Goal: Task Accomplishment & Management: Use online tool/utility

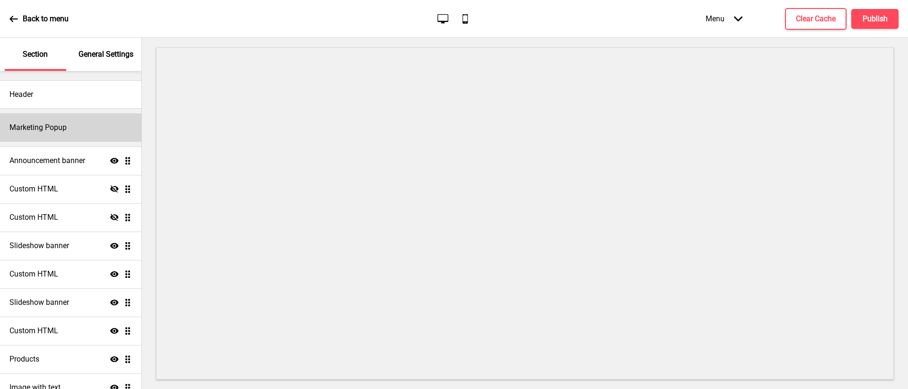
click at [79, 129] on div "Marketing Popup" at bounding box center [70, 128] width 141 height 28
select select "timeDelay"
select select "5"
select select "daily"
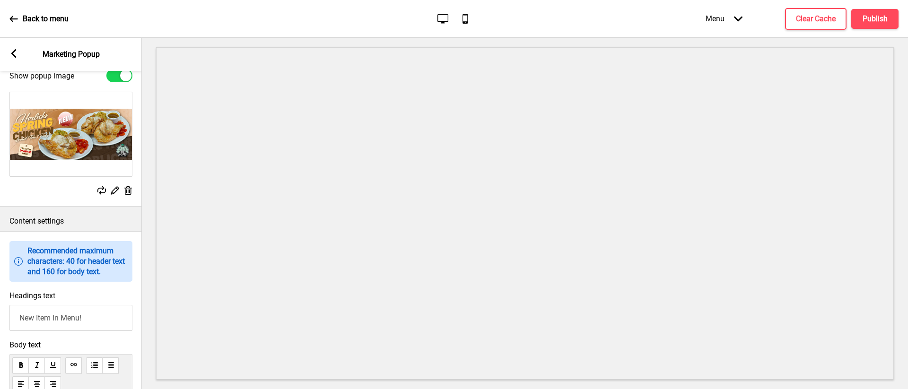
scroll to position [405, 0]
click at [122, 82] on div at bounding box center [125, 76] width 11 height 11
checkbox input "false"
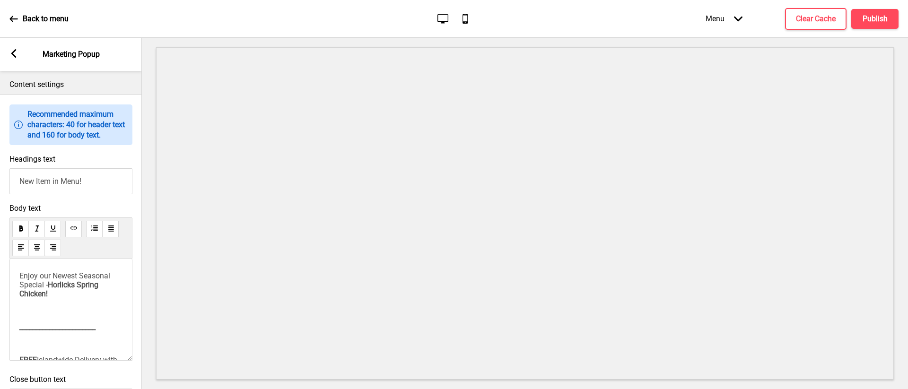
scroll to position [432, 0]
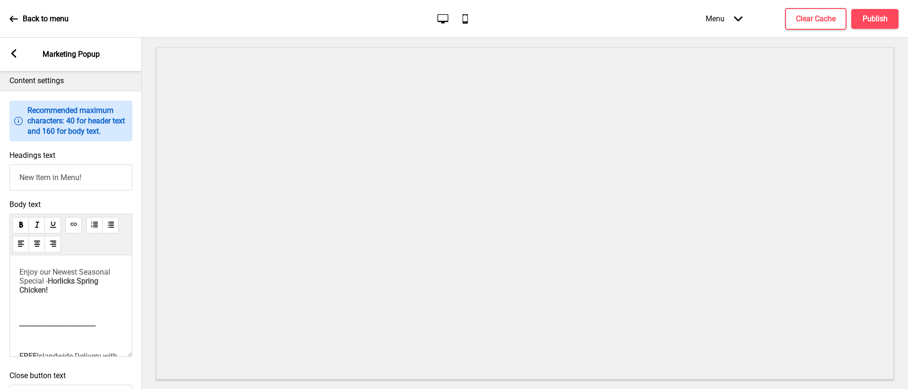
drag, startPoint x: 91, startPoint y: 186, endPoint x: -4, endPoint y: 176, distance: 95.2
click at [0, 176] on html "Back to menu Desktop Mobile Menu Arrow down Product Page Store Information Chec…" at bounding box center [454, 194] width 908 height 389
drag, startPoint x: 56, startPoint y: 188, endPoint x: 122, endPoint y: 192, distance: 66.4
click at [122, 191] on input "Chilli Crab Lives On Forever!" at bounding box center [70, 178] width 123 height 26
drag, startPoint x: 65, startPoint y: 189, endPoint x: 8, endPoint y: 185, distance: 57.3
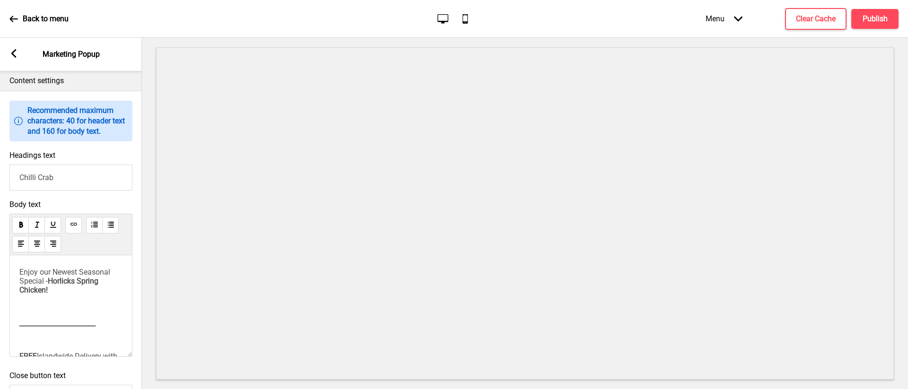
click at [8, 185] on div "Headings text [PERSON_NAME]" at bounding box center [71, 170] width 142 height 49
type input "Say Hello to our New Chilli Crab Pasta!"
drag, startPoint x: 19, startPoint y: 282, endPoint x: 51, endPoint y: 290, distance: 32.2
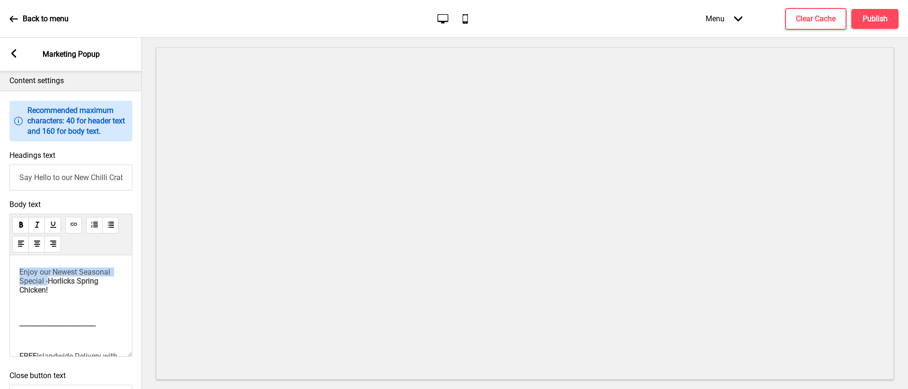
click at [51, 286] on span "Enjoy our Newest Seasonal Special -" at bounding box center [65, 277] width 93 height 18
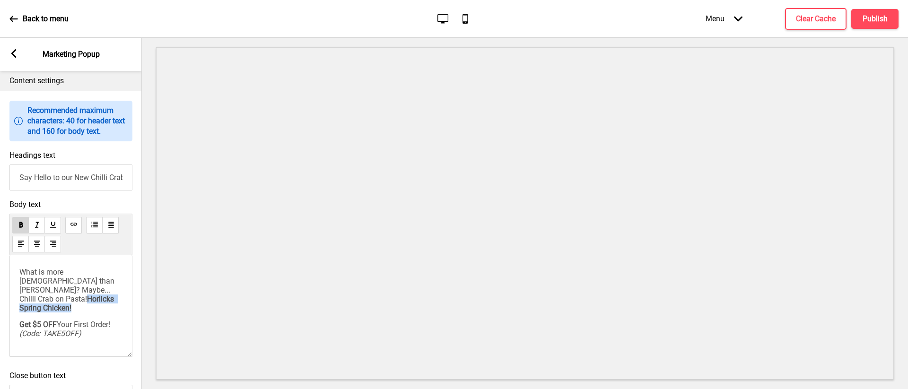
drag, startPoint x: 91, startPoint y: 300, endPoint x: 103, endPoint y: 308, distance: 14.4
click at [103, 308] on p "What is more [DEMOGRAPHIC_DATA] than [PERSON_NAME]? Maybe... Chilli Crab on Pas…" at bounding box center [70, 290] width 103 height 45
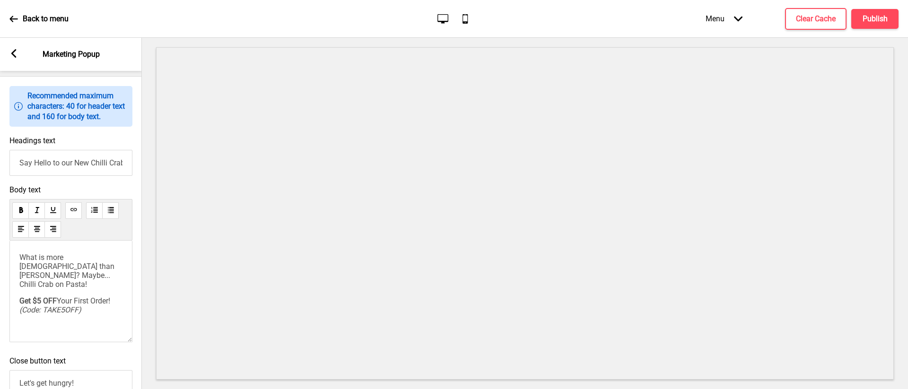
scroll to position [448, 0]
drag, startPoint x: 90, startPoint y: 285, endPoint x: 20, endPoint y: 282, distance: 70.1
click at [20, 282] on p "What is more [DEMOGRAPHIC_DATA] than [PERSON_NAME]? Maybe... Chilli Crab on Pas…" at bounding box center [70, 269] width 103 height 36
click at [87, 309] on p "Get $5 OFF Your First Order! (Code: TAKE5OFF)" at bounding box center [70, 304] width 103 height 18
click at [71, 323] on div "What is more [DEMOGRAPHIC_DATA] than [PERSON_NAME]? Maybe... Chilli Crab on Pas…" at bounding box center [70, 290] width 123 height 102
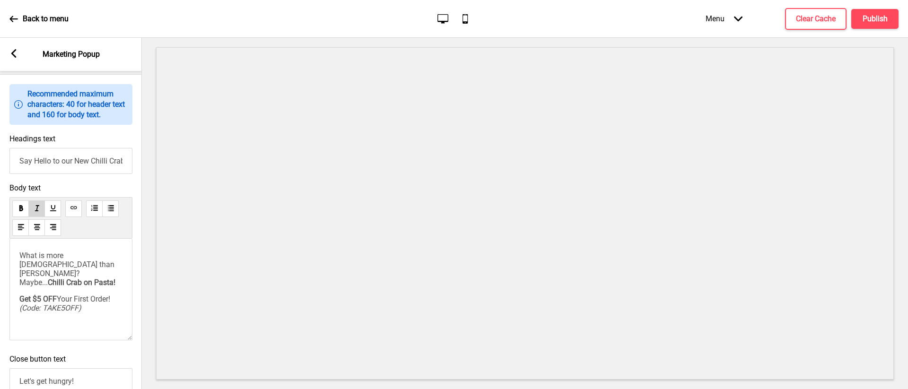
click at [87, 313] on p "Get $5 OFF Your First Order! (Code: TAKE5OFF)" at bounding box center [70, 304] width 103 height 18
click at [21, 338] on div "What is more [DEMOGRAPHIC_DATA] than [PERSON_NAME]? Maybe... Chilli Crab on Pas…" at bounding box center [70, 298] width 103 height 95
drag, startPoint x: 20, startPoint y: 325, endPoint x: 49, endPoint y: 324, distance: 28.9
click at [49, 324] on span "15% OFF All Pick Up Orders!(Code: 15OFFPICKUP)" at bounding box center [65, 329] width 93 height 18
click at [53, 321] on div "What is more [DEMOGRAPHIC_DATA] than [PERSON_NAME]? Maybe... Chilli Crab on Pas…" at bounding box center [70, 294] width 103 height 87
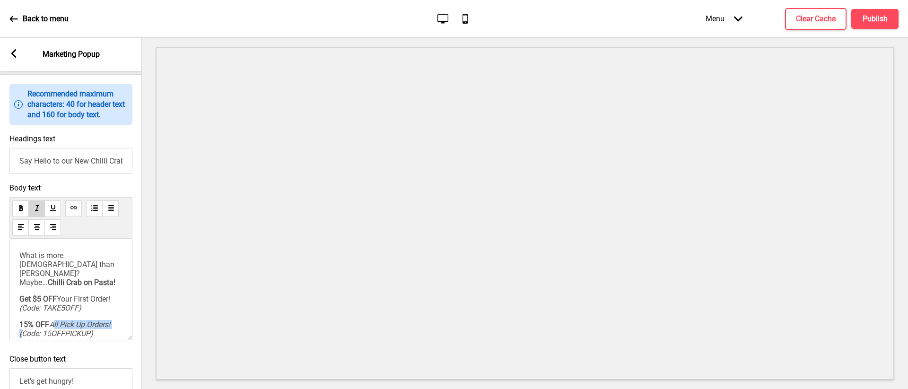
drag, startPoint x: 55, startPoint y: 325, endPoint x: 120, endPoint y: 325, distance: 65.3
click at [120, 325] on p "15% OFF All Pick Up Orders!(Code: 15OFFPICKUP)" at bounding box center [70, 329] width 103 height 18
click at [70, 313] on span "(Code: TAKE5OFF)" at bounding box center [50, 308] width 62 height 9
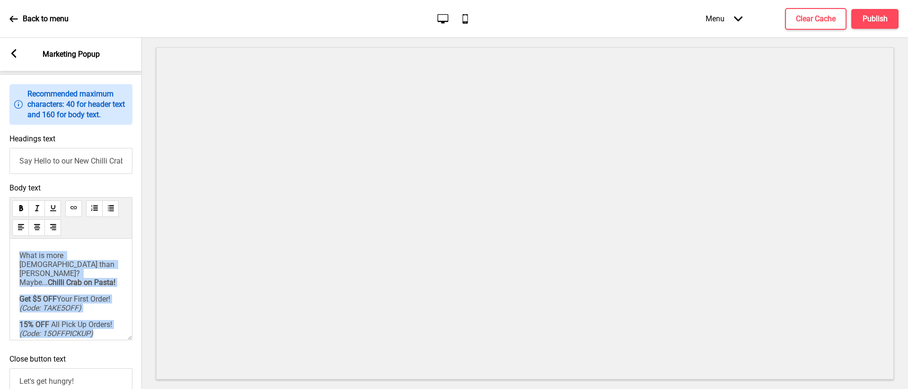
drag, startPoint x: 99, startPoint y: 336, endPoint x: -2, endPoint y: 235, distance: 143.5
click at [0, 235] on html "Back to menu Desktop Mobile Menu Arrow down Product Page Store Information Chec…" at bounding box center [454, 194] width 908 height 389
copy div "What is more [DEMOGRAPHIC_DATA] than [PERSON_NAME]? Maybe... Chilli Crab on Pas…"
click at [855, 18] on button "Publish" at bounding box center [875, 19] width 47 height 20
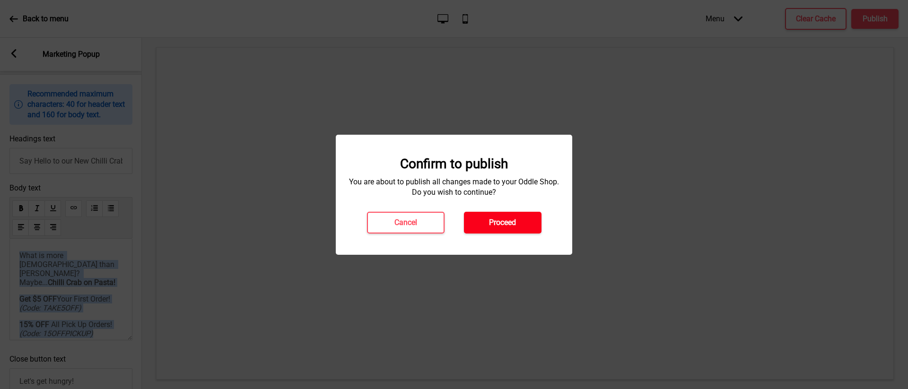
click at [485, 223] on button "Proceed" at bounding box center [503, 223] width 78 height 22
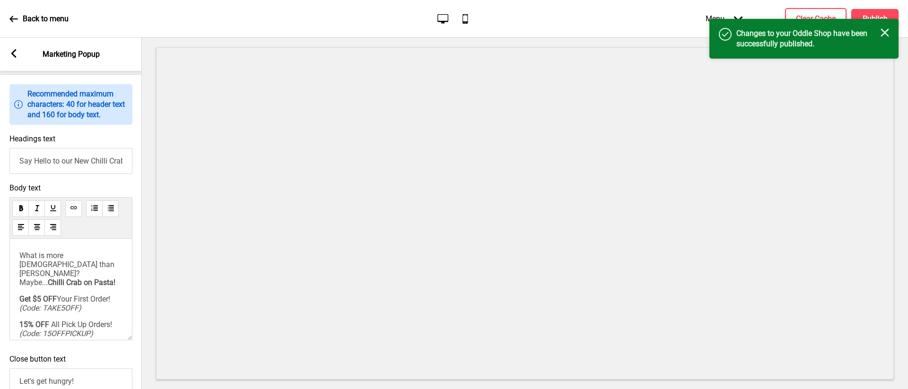
click at [18, 57] on div "Arrow left Marketing Popup" at bounding box center [71, 54] width 142 height 33
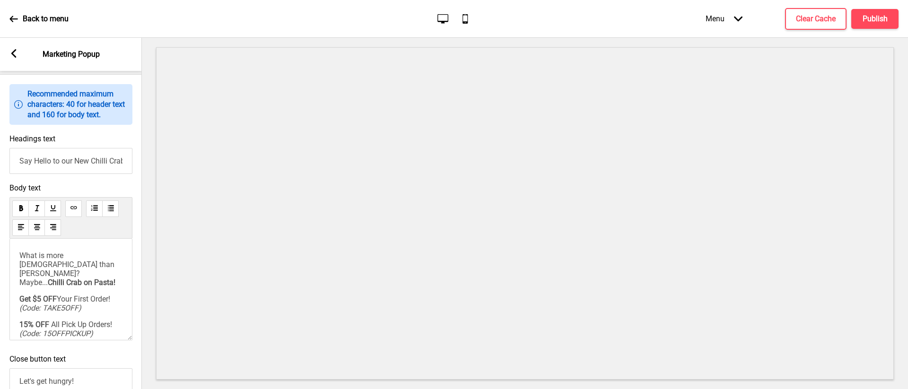
click at [15, 53] on rect at bounding box center [13, 53] width 9 height 9
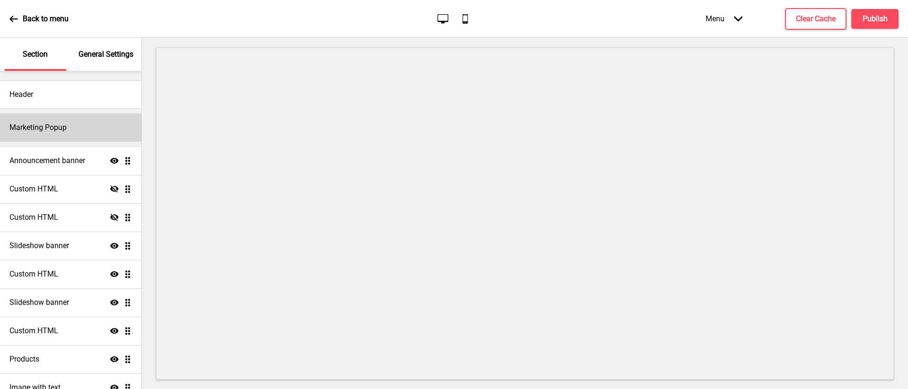
click at [42, 128] on h4 "Marketing Popup" at bounding box center [37, 128] width 57 height 10
select select "timeDelay"
select select "5"
select select "daily"
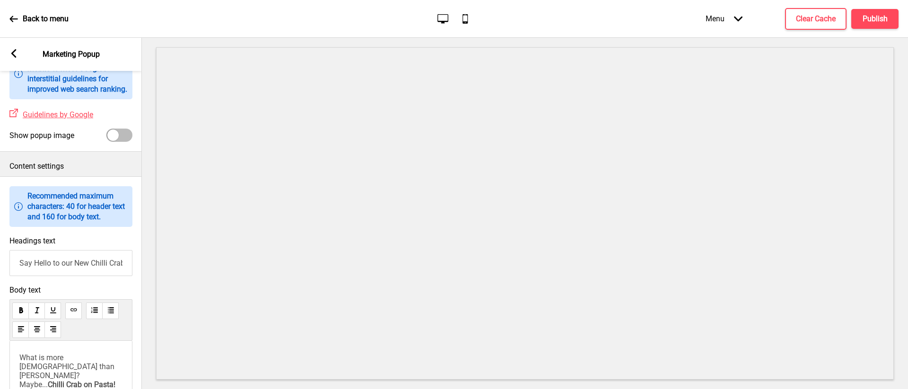
scroll to position [326, 0]
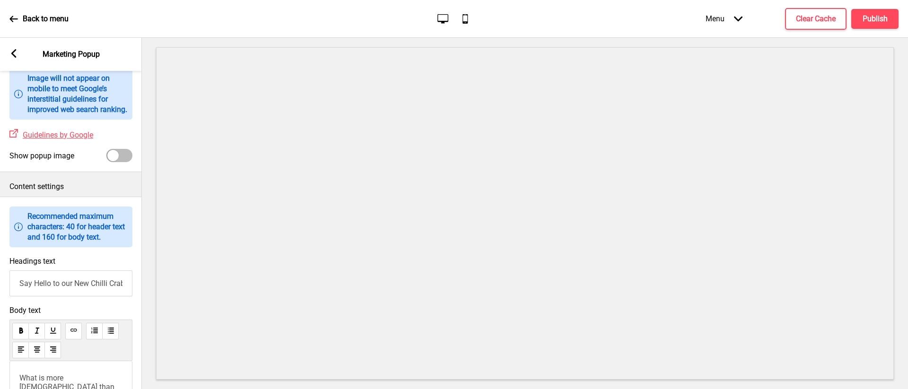
click at [15, 54] on rect at bounding box center [13, 53] width 9 height 9
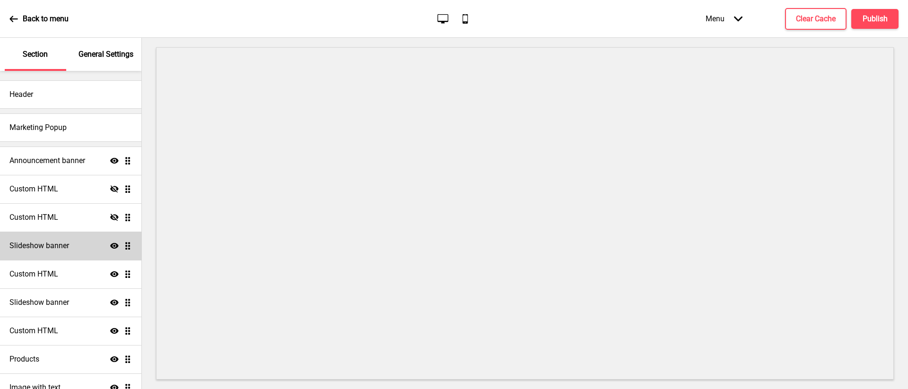
click at [64, 240] on div "Slideshow banner Show Drag" at bounding box center [70, 246] width 141 height 28
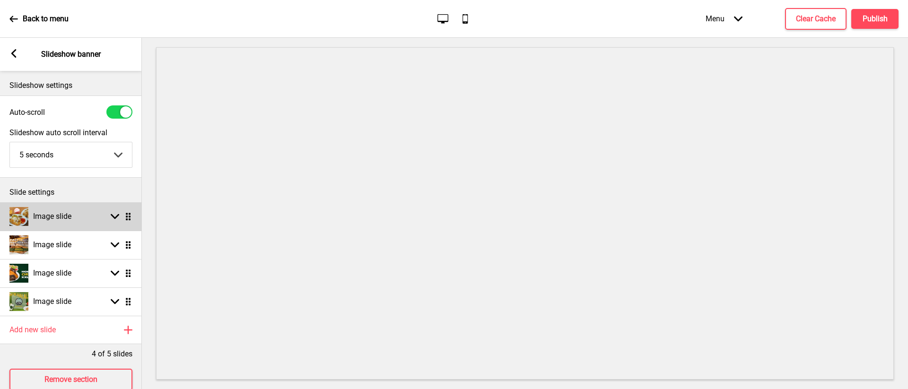
click at [107, 212] on div "Arrow down Drag" at bounding box center [119, 216] width 26 height 9
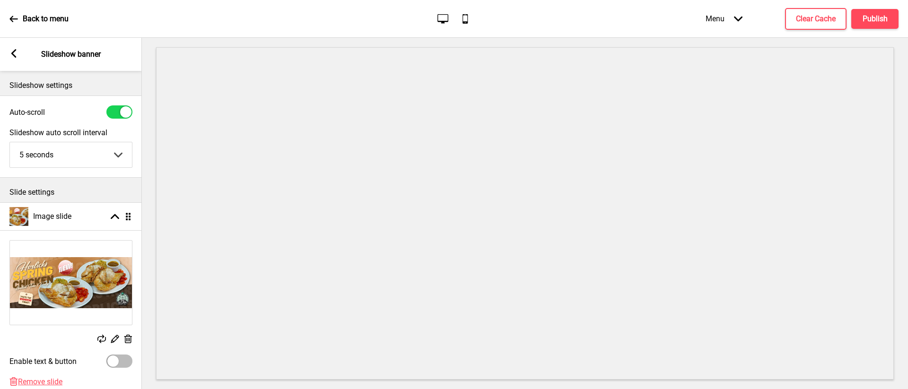
click at [99, 337] on icon at bounding box center [101, 339] width 9 height 9
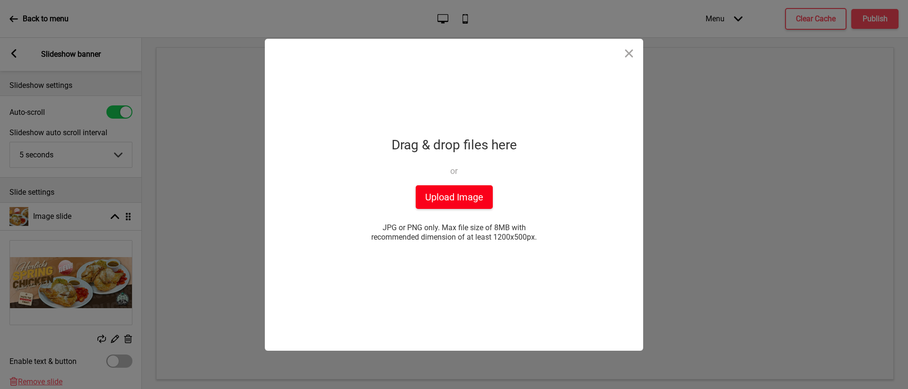
click at [443, 200] on button "Upload Image" at bounding box center [454, 197] width 77 height 24
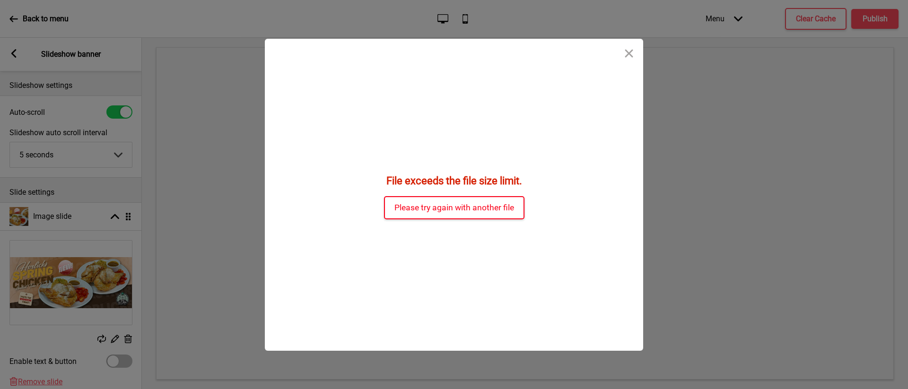
click at [428, 208] on button "Please try again with another file" at bounding box center [454, 207] width 141 height 23
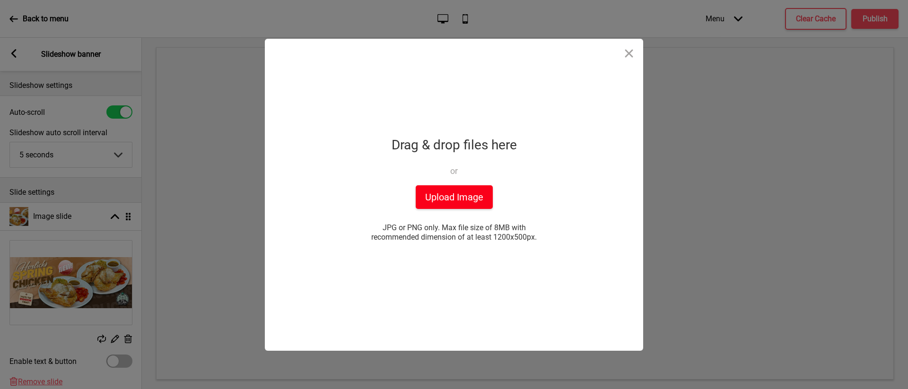
click at [420, 191] on button "Upload Image" at bounding box center [454, 197] width 77 height 24
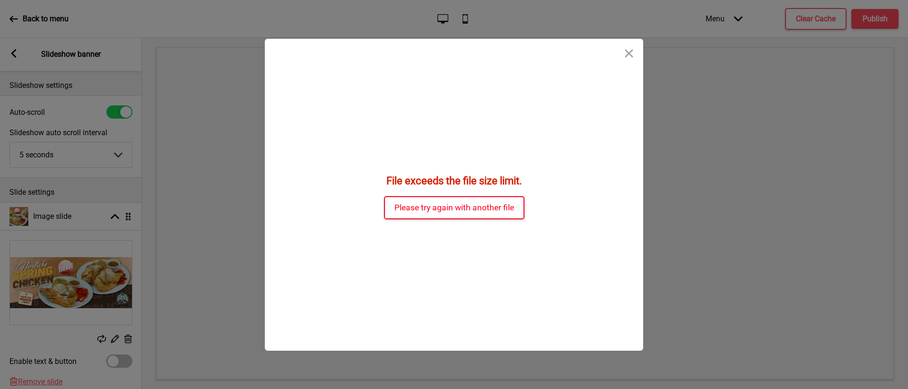
click at [511, 213] on button "Please try again with another file" at bounding box center [454, 207] width 141 height 23
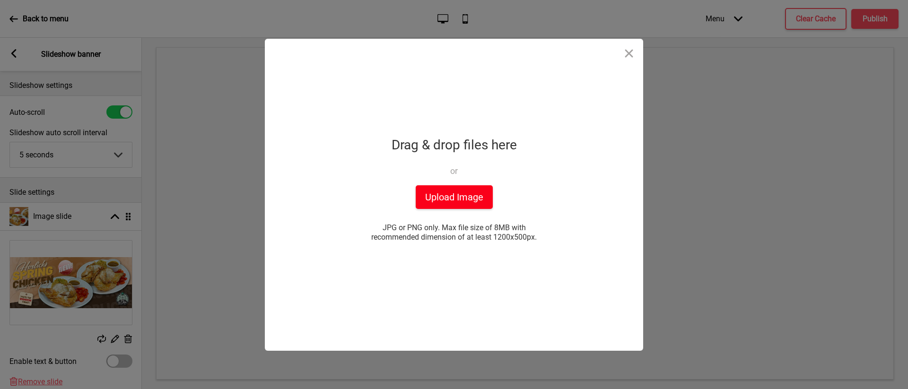
click at [458, 193] on button "Upload Image" at bounding box center [454, 197] width 77 height 24
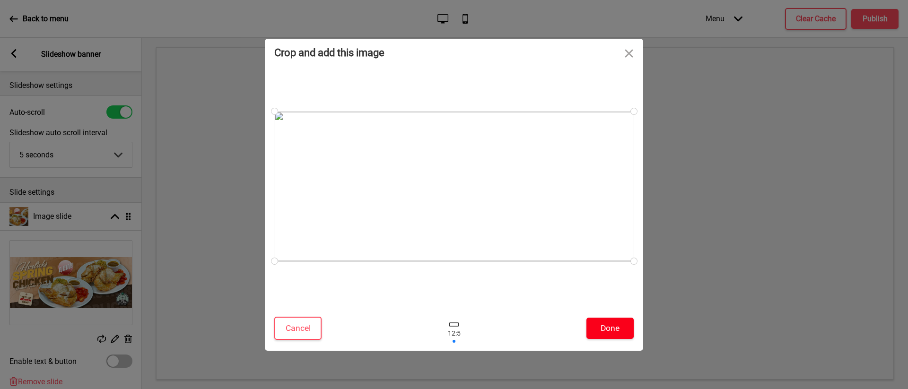
click at [600, 334] on button "Done" at bounding box center [610, 328] width 47 height 21
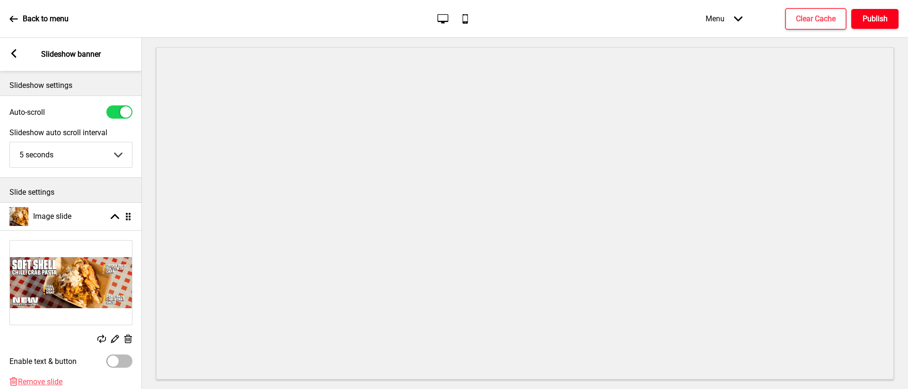
click at [889, 21] on button "Publish" at bounding box center [875, 19] width 47 height 20
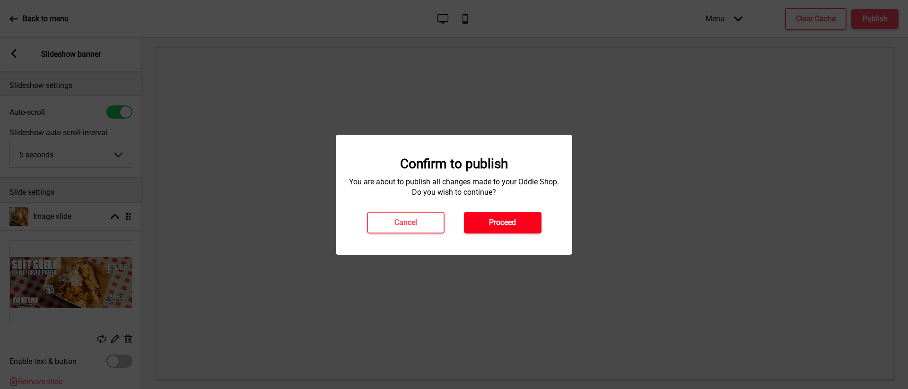
click at [508, 218] on h4 "Proceed" at bounding box center [502, 223] width 27 height 10
